Goal: Task Accomplishment & Management: Manage account settings

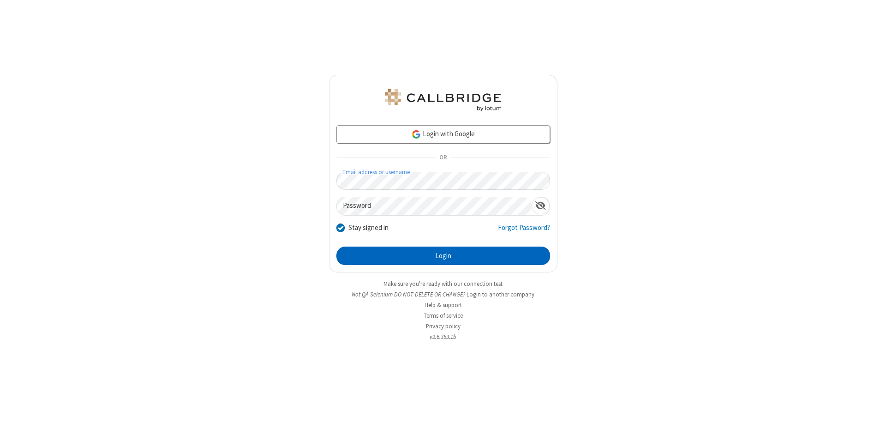
click at [443, 256] on button "Login" at bounding box center [443, 255] width 214 height 18
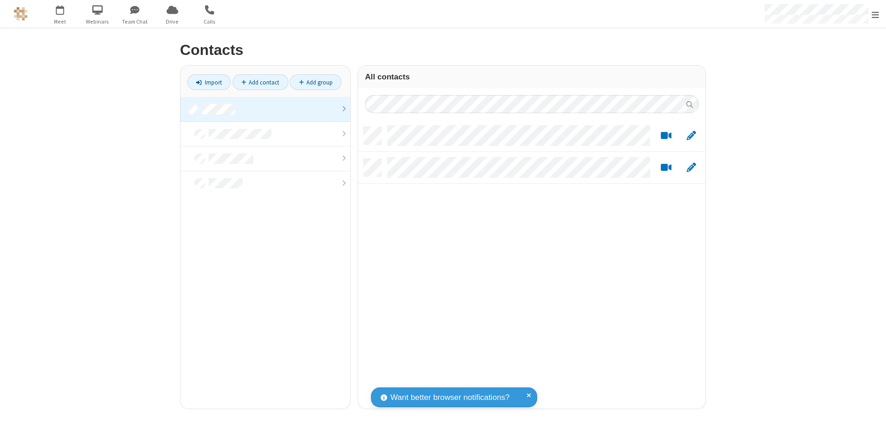
scroll to position [7, 7]
click at [265, 109] on link at bounding box center [265, 109] width 170 height 25
click at [260, 82] on link "Add contact" at bounding box center [261, 82] width 56 height 16
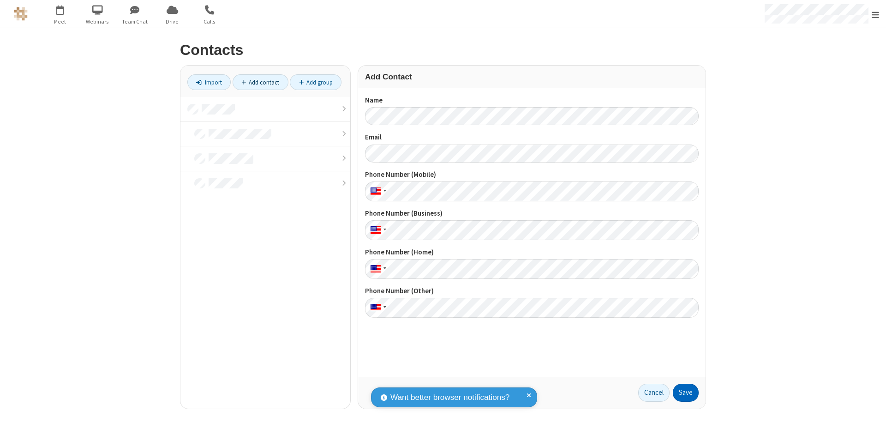
click at [686, 392] on button "Save" at bounding box center [686, 392] width 26 height 18
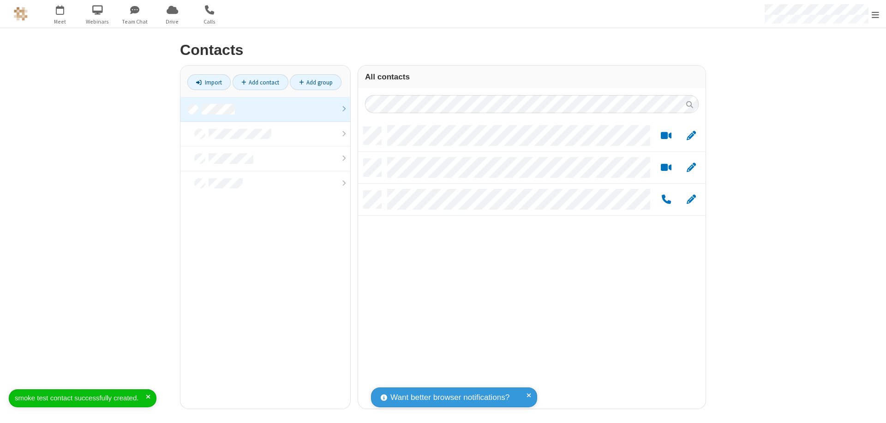
scroll to position [281, 340]
